Goal: Task Accomplishment & Management: Manage account settings

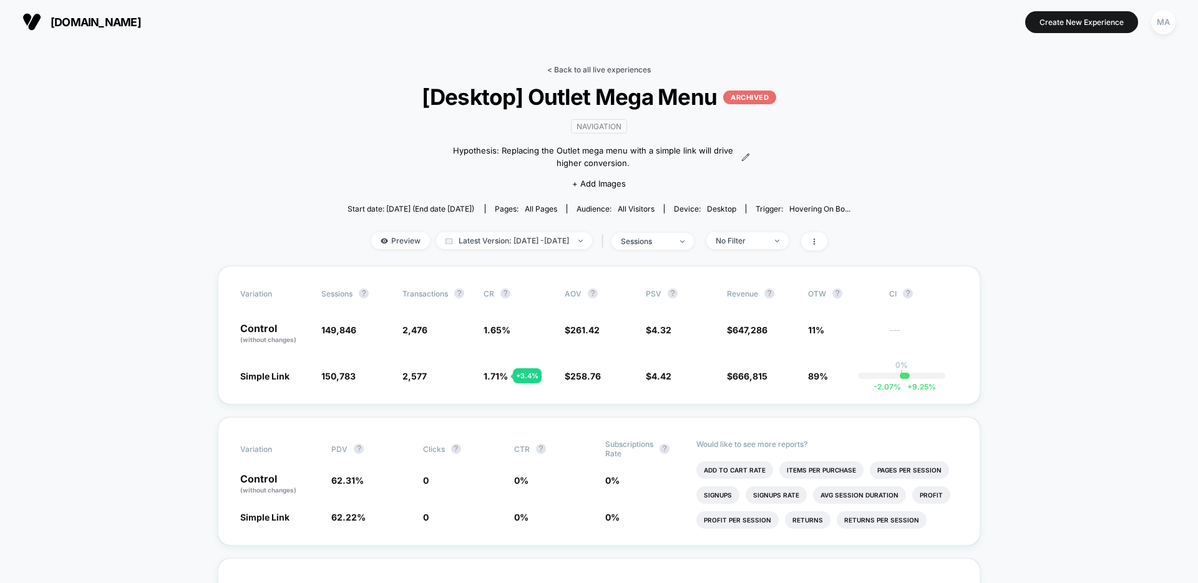
click at [608, 65] on link "< Back to all live experiences" at bounding box center [599, 69] width 104 height 9
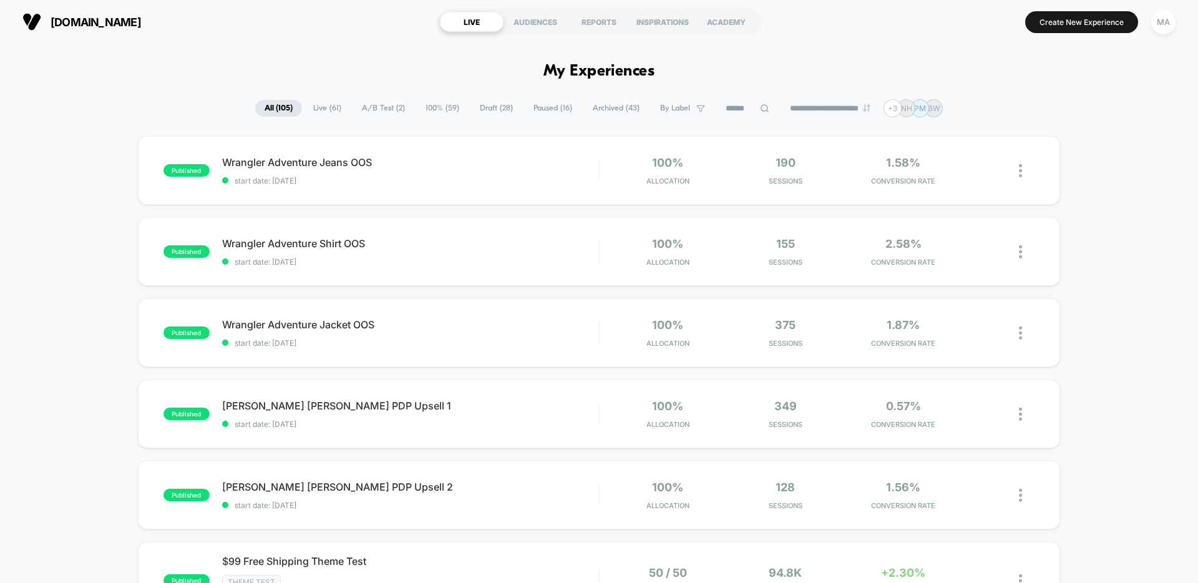
click at [367, 109] on span "A/B Test ( 2 )" at bounding box center [384, 108] width 62 height 17
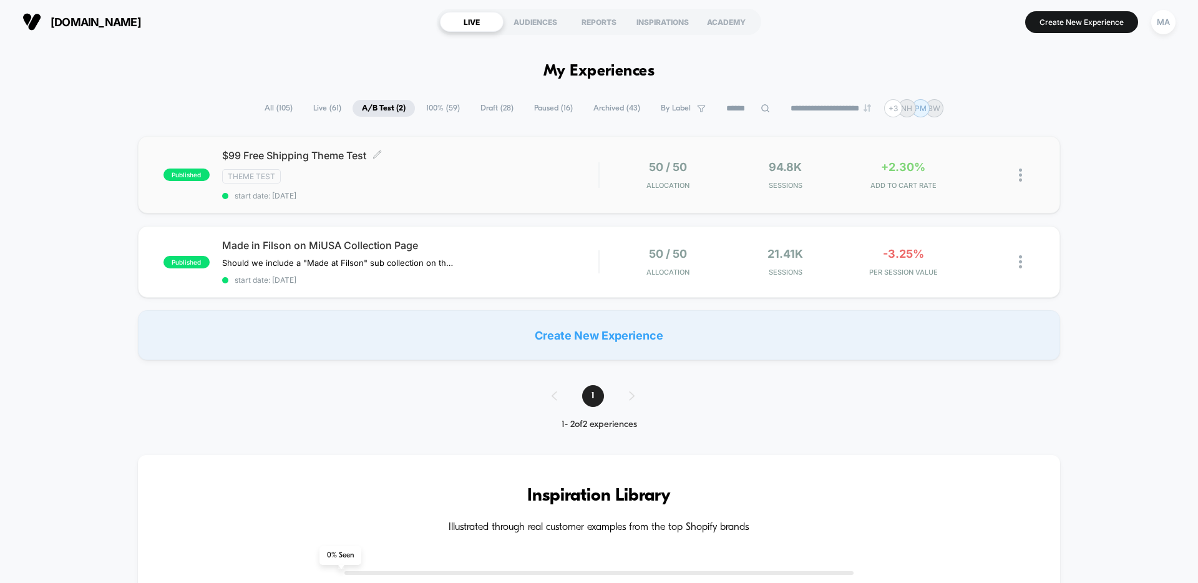
click at [464, 174] on div "Theme Test" at bounding box center [410, 176] width 376 height 14
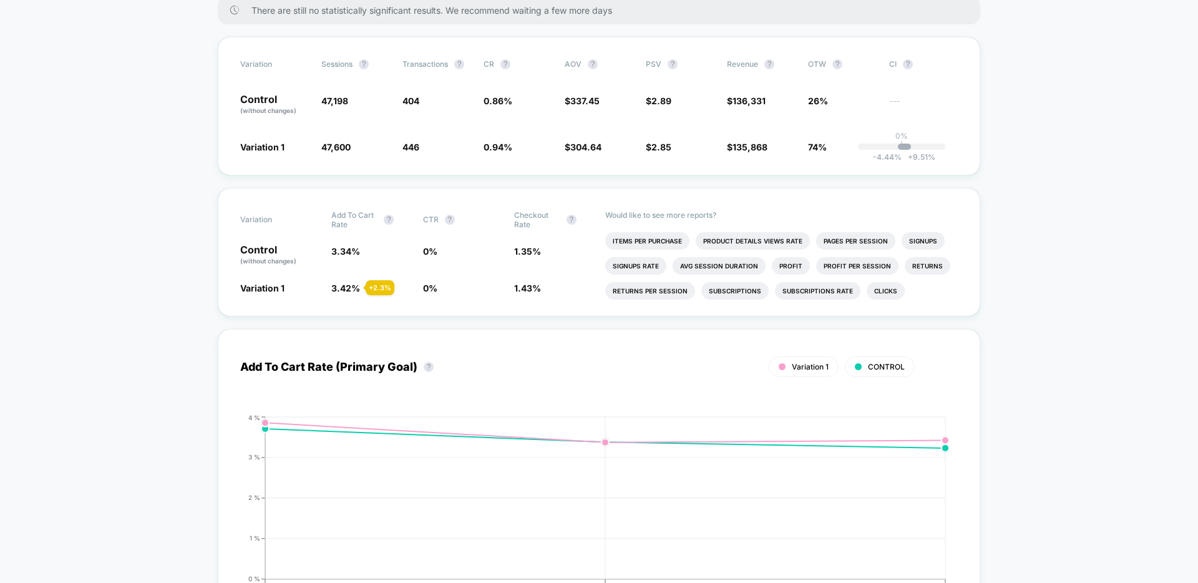
scroll to position [239, 0]
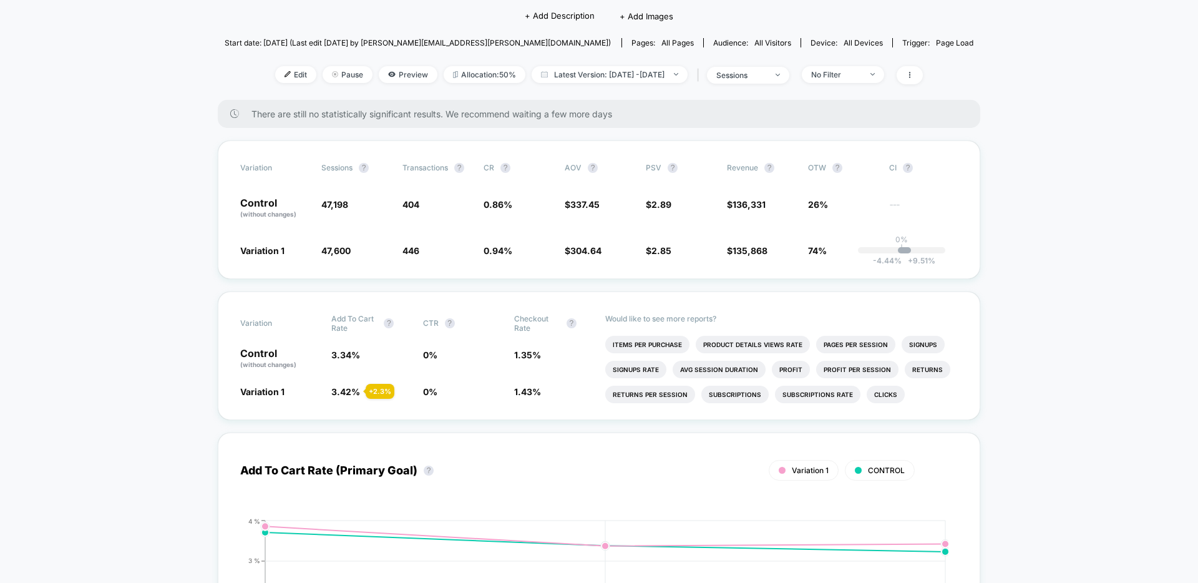
scroll to position [120, 0]
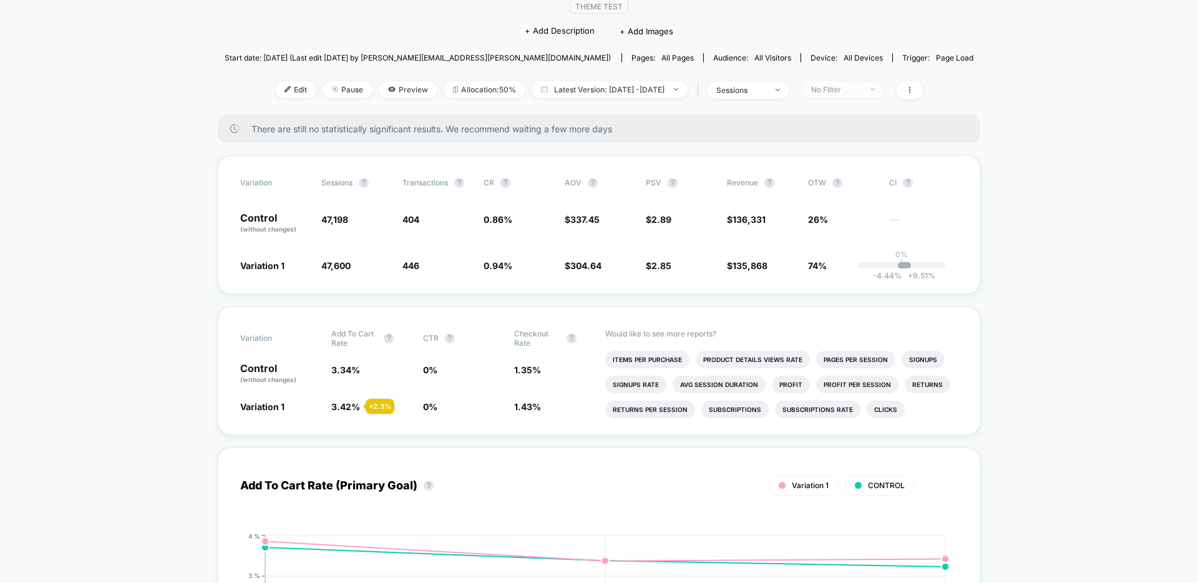
click at [861, 91] on div "No Filter" at bounding box center [836, 89] width 50 height 9
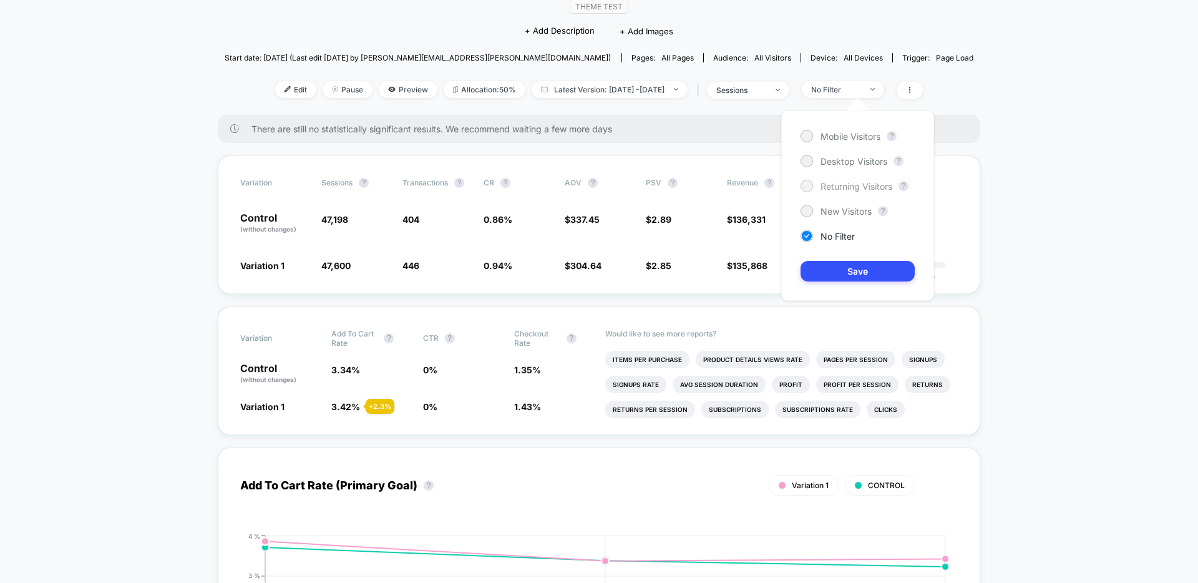
click at [807, 184] on div at bounding box center [806, 185] width 9 height 9
click at [849, 270] on button "Save" at bounding box center [858, 271] width 114 height 21
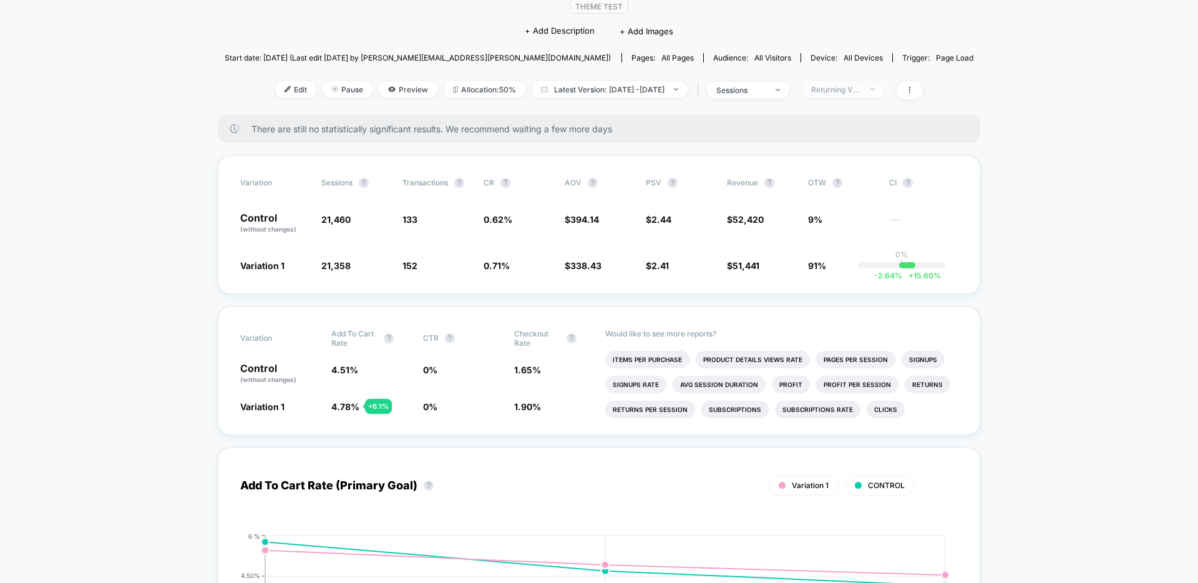
click at [858, 87] on div "Returning Visitors" at bounding box center [836, 89] width 50 height 9
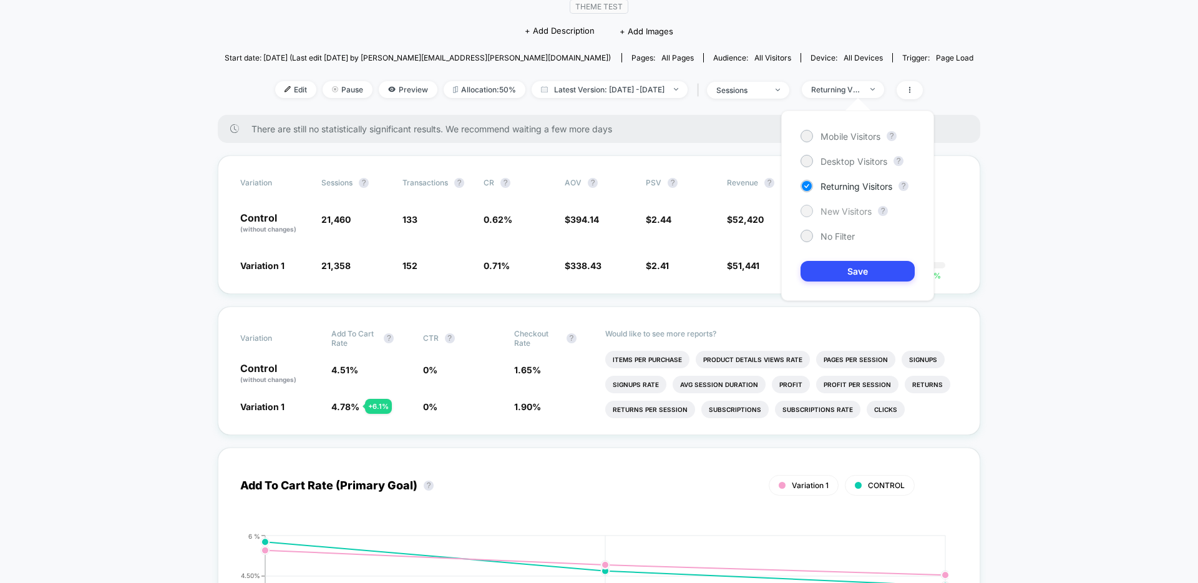
click at [824, 211] on span "New Visitors" at bounding box center [846, 211] width 51 height 11
click at [830, 263] on button "Save" at bounding box center [858, 271] width 114 height 21
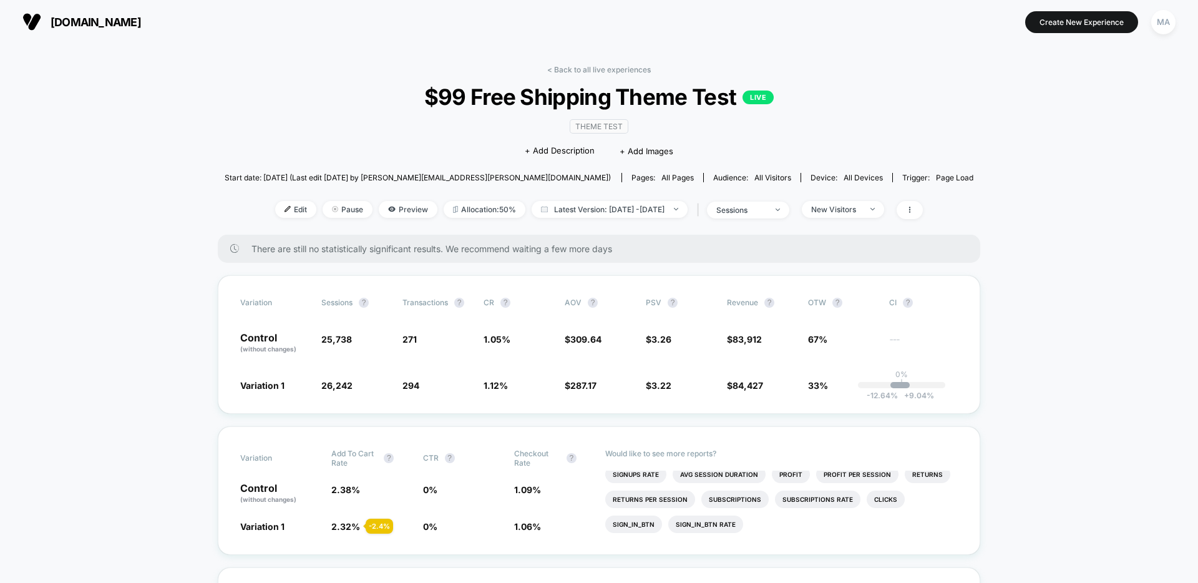
click at [890, 100] on span "$99 Free Shipping Theme Test LIVE" at bounding box center [599, 97] width 674 height 26
